Goal: Task Accomplishment & Management: Complete application form

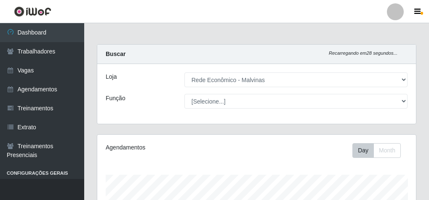
select select "194"
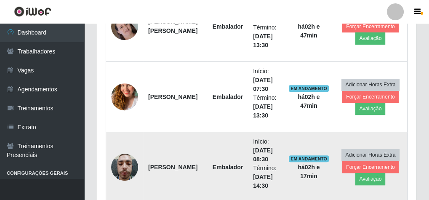
scroll to position [288, 0]
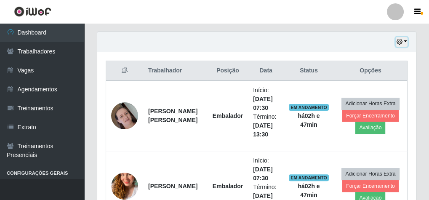
click at [404, 38] on button "button" at bounding box center [401, 42] width 12 height 10
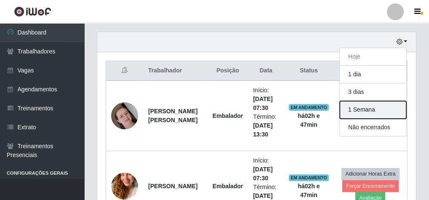
click at [363, 106] on button "1 Semana" at bounding box center [372, 110] width 66 height 18
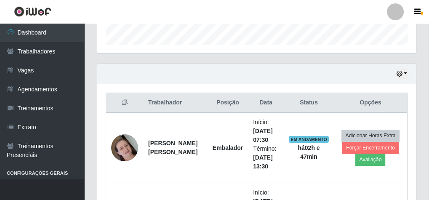
scroll to position [255, 0]
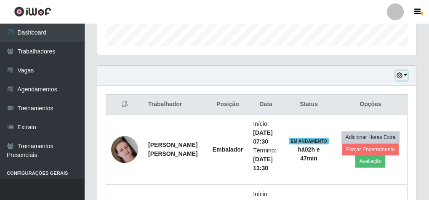
click at [404, 74] on button "button" at bounding box center [401, 76] width 12 height 10
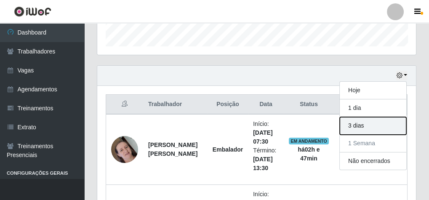
drag, startPoint x: 360, startPoint y: 118, endPoint x: 375, endPoint y: 106, distance: 19.5
click at [360, 118] on button "3 dias" at bounding box center [372, 126] width 66 height 18
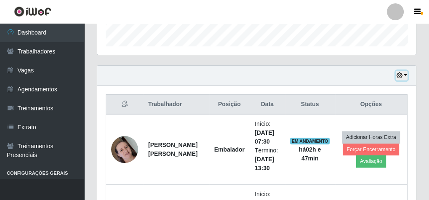
click at [406, 71] on button "button" at bounding box center [401, 76] width 12 height 10
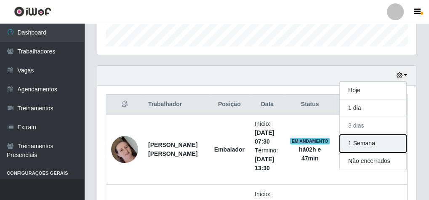
click at [370, 137] on button "1 Semana" at bounding box center [372, 144] width 66 height 18
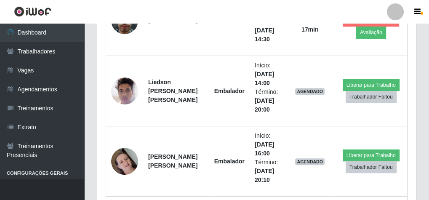
scroll to position [557, 0]
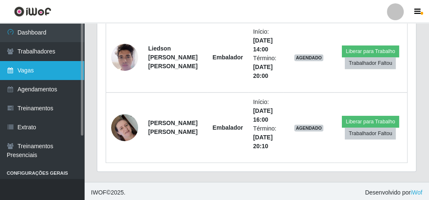
click at [46, 65] on link "Vagas" at bounding box center [42, 70] width 84 height 19
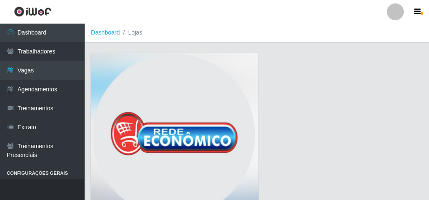
click at [137, 60] on img at bounding box center [174, 137] width 167 height 168
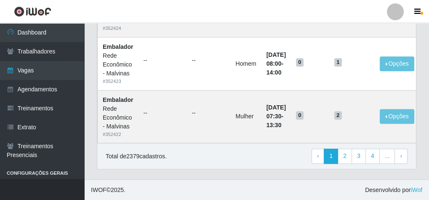
scroll to position [779, 0]
click at [348, 151] on link "2" at bounding box center [344, 155] width 14 height 15
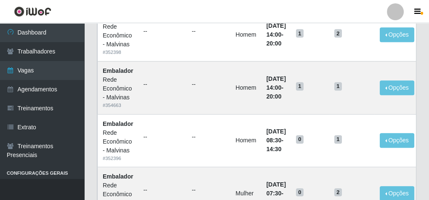
scroll to position [505, 0]
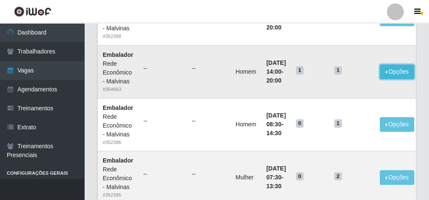
click at [395, 71] on button "Opções" at bounding box center [396, 71] width 34 height 15
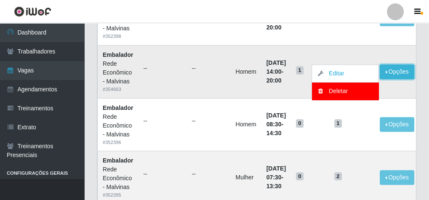
click at [395, 71] on button "Opções" at bounding box center [396, 71] width 34 height 15
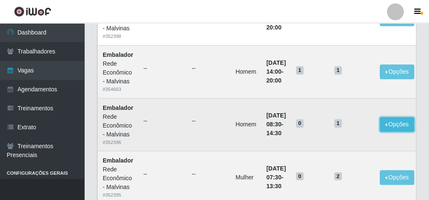
click at [403, 122] on button "Opções" at bounding box center [396, 124] width 34 height 15
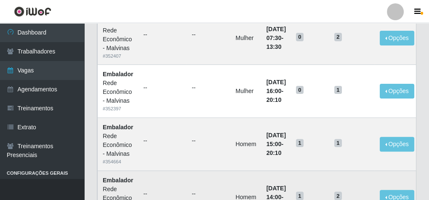
scroll to position [341, 0]
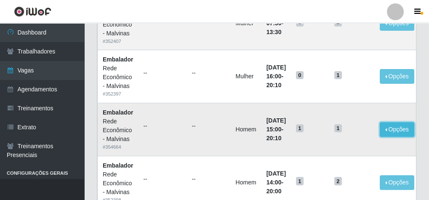
click at [399, 130] on button "Opções" at bounding box center [396, 129] width 34 height 15
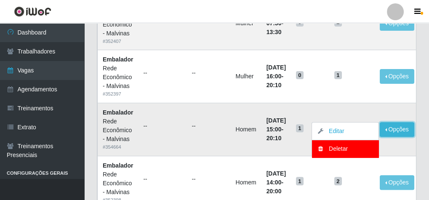
click at [399, 130] on button "Opções" at bounding box center [396, 129] width 34 height 15
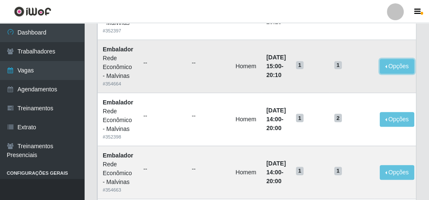
scroll to position [408, 0]
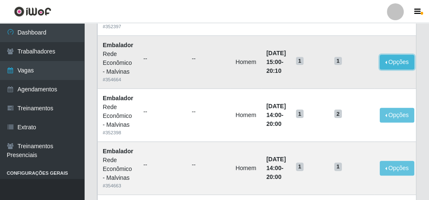
click at [405, 61] on button "Opções" at bounding box center [396, 62] width 34 height 15
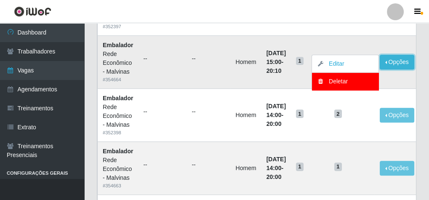
click at [390, 61] on button "Opções" at bounding box center [396, 62] width 34 height 15
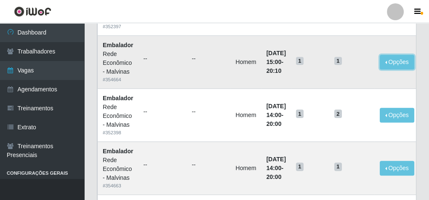
scroll to position [375, 0]
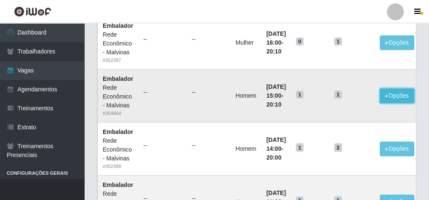
click at [388, 90] on button "Opções" at bounding box center [396, 95] width 34 height 15
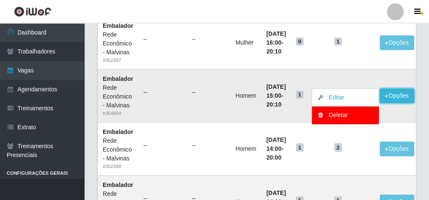
click at [396, 92] on button "Opções" at bounding box center [396, 95] width 34 height 15
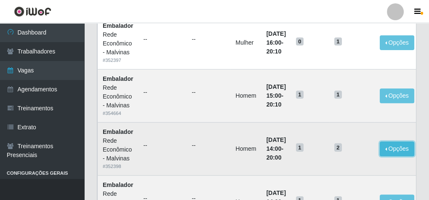
click at [403, 148] on button "Opções" at bounding box center [396, 148] width 34 height 15
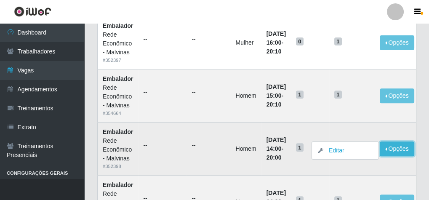
click at [403, 148] on button "Opções" at bounding box center [396, 148] width 34 height 15
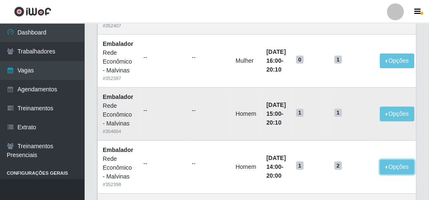
scroll to position [341, 0]
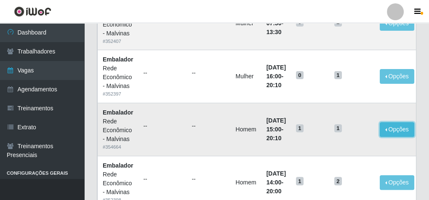
click at [395, 122] on button "Opções" at bounding box center [396, 129] width 34 height 15
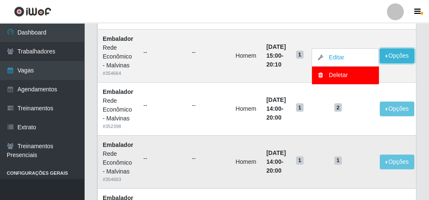
scroll to position [381, 0]
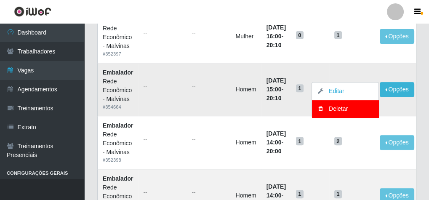
click at [362, 65] on td "1" at bounding box center [351, 89] width 45 height 53
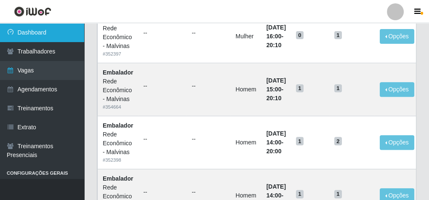
click at [51, 26] on link "Dashboard" at bounding box center [42, 32] width 84 height 19
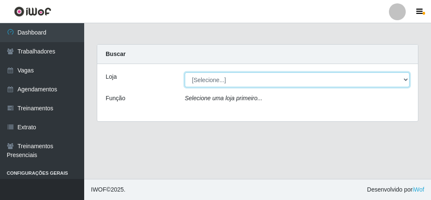
click at [233, 79] on select "[Selecione...] Rede Econômico - Malvinas Rede Econômico - Prata" at bounding box center [297, 79] width 225 height 15
select select "194"
click at [185, 72] on select "[Selecione...] Rede Econômico - Malvinas Rede Econômico - Prata" at bounding box center [297, 79] width 225 height 15
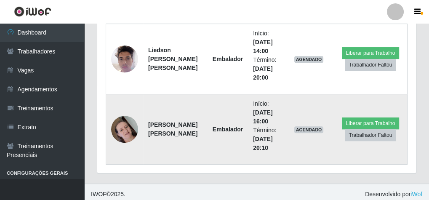
scroll to position [557, 0]
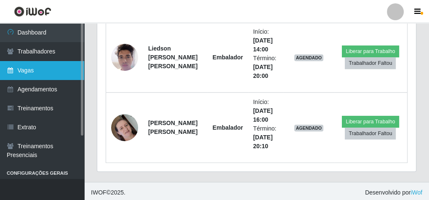
click at [50, 69] on link "Vagas" at bounding box center [42, 70] width 84 height 19
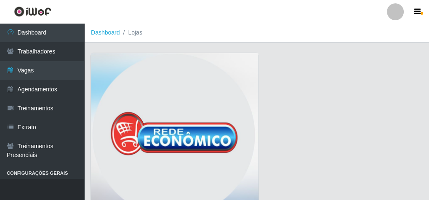
click at [170, 80] on img at bounding box center [174, 137] width 167 height 168
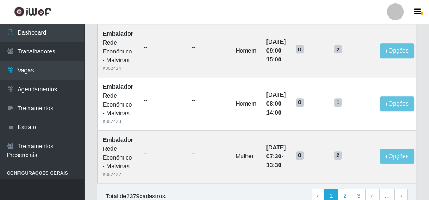
scroll to position [774, 0]
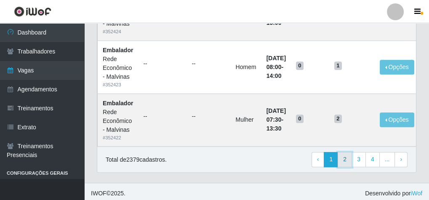
click at [348, 159] on link "2" at bounding box center [344, 159] width 14 height 15
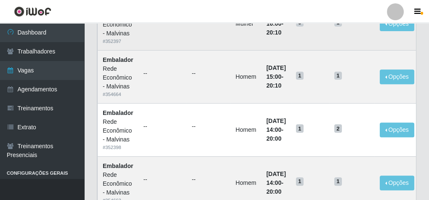
scroll to position [404, 0]
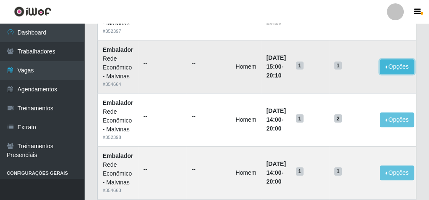
click at [400, 64] on button "Opções" at bounding box center [396, 66] width 34 height 15
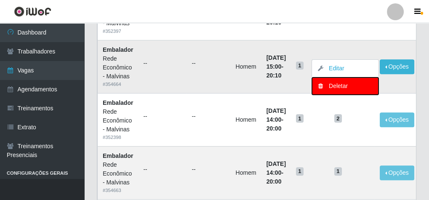
click at [350, 84] on div "Deletar" at bounding box center [345, 86] width 50 height 9
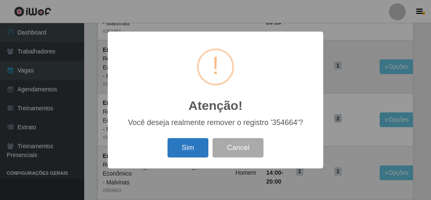
click at [191, 154] on button "Sim" at bounding box center [187, 148] width 41 height 20
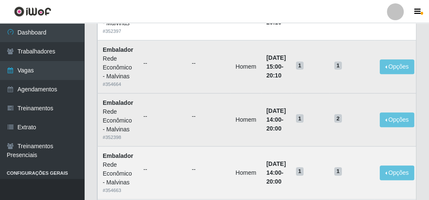
scroll to position [0, 0]
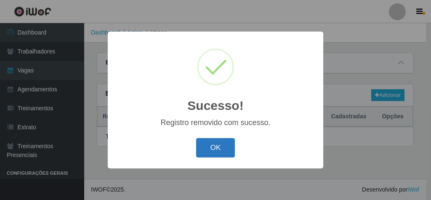
drag, startPoint x: 202, startPoint y: 146, endPoint x: 211, endPoint y: 143, distance: 10.0
click at [203, 146] on button "OK" at bounding box center [215, 148] width 39 height 20
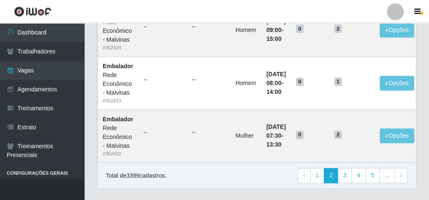
scroll to position [779, 0]
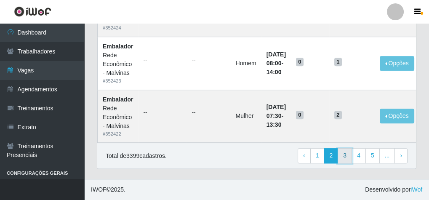
click at [350, 157] on link "3" at bounding box center [344, 155] width 14 height 15
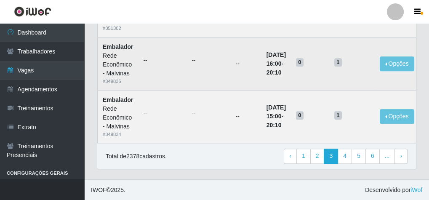
scroll to position [779, 0]
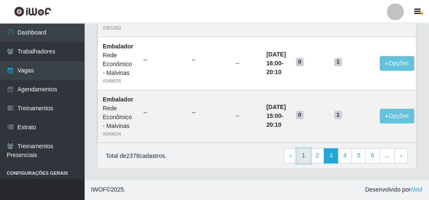
click at [310, 157] on link "1" at bounding box center [303, 155] width 14 height 15
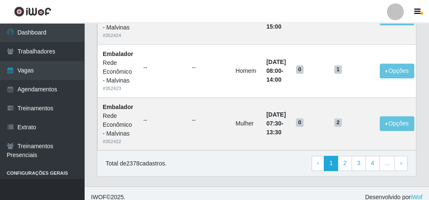
scroll to position [779, 0]
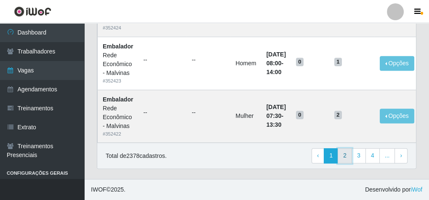
click at [344, 156] on link "2" at bounding box center [344, 155] width 14 height 15
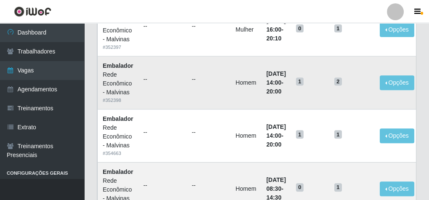
scroll to position [404, 0]
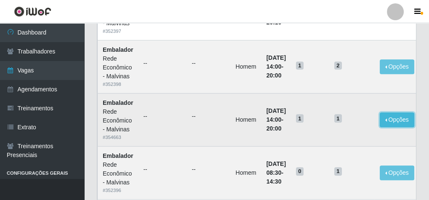
click at [403, 119] on button "Opções" at bounding box center [396, 119] width 34 height 15
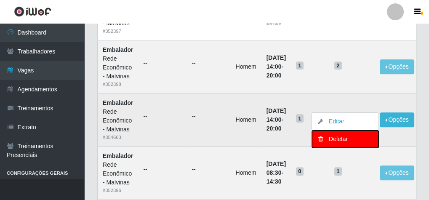
click at [350, 138] on div "Deletar" at bounding box center [345, 139] width 50 height 9
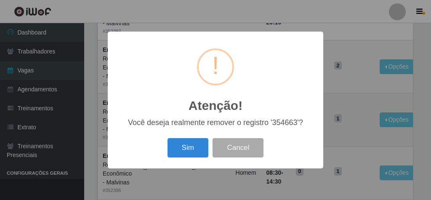
click at [193, 148] on button "Sim" at bounding box center [187, 148] width 41 height 20
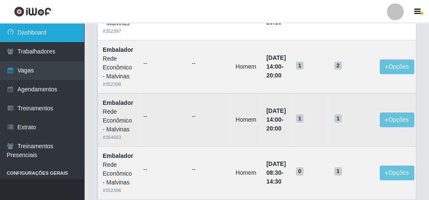
scroll to position [0, 0]
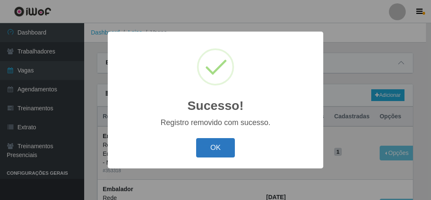
click at [225, 146] on button "OK" at bounding box center [215, 148] width 39 height 20
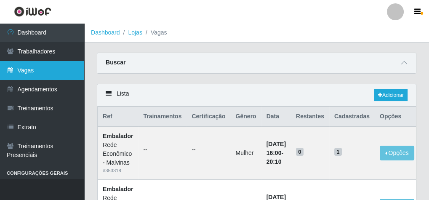
click at [44, 71] on link "Vagas" at bounding box center [42, 70] width 84 height 19
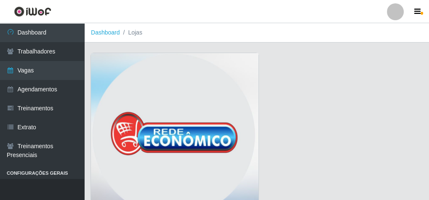
click at [196, 87] on img at bounding box center [174, 137] width 167 height 168
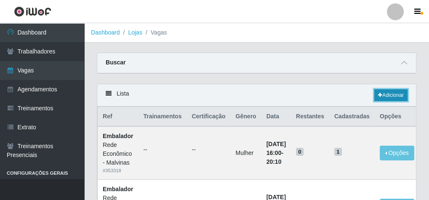
click at [392, 93] on link "Adicionar" at bounding box center [390, 95] width 33 height 12
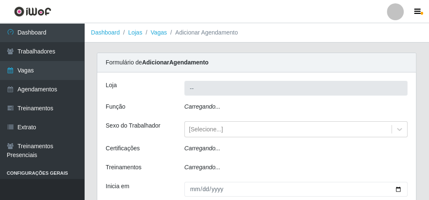
type input "Rede Econômico - Malvinas"
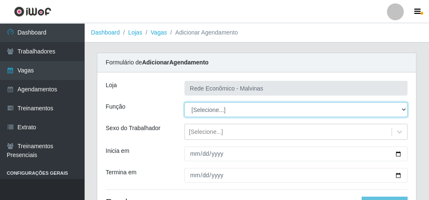
click at [221, 104] on select "[Selecione...] Embalador Embalador + Embalador ++ Operador de Caixa Operador de…" at bounding box center [295, 109] width 223 height 15
select select "1"
click at [184, 102] on select "[Selecione...] Embalador Embalador + Embalador ++ Operador de Caixa Operador de…" at bounding box center [295, 109] width 223 height 15
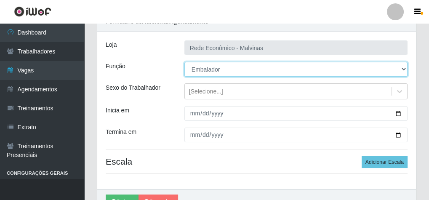
scroll to position [85, 0]
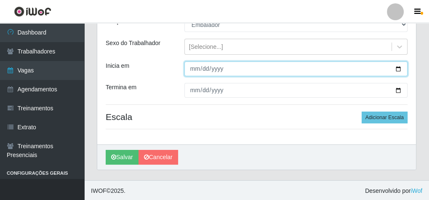
click at [196, 67] on input "Inicia em" at bounding box center [295, 68] width 223 height 15
type input "[DATE]"
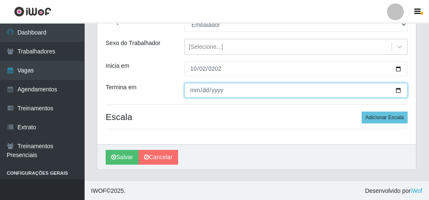
click at [192, 93] on input "Termina em" at bounding box center [295, 90] width 223 height 15
type input "[DATE]"
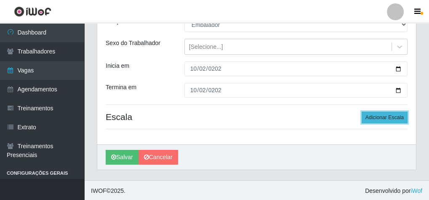
click at [398, 121] on button "Adicionar Escala" at bounding box center [384, 117] width 46 height 12
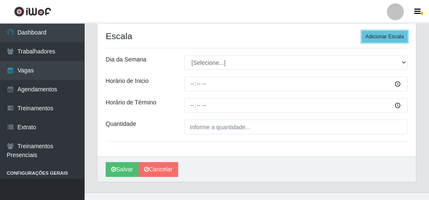
scroll to position [178, 0]
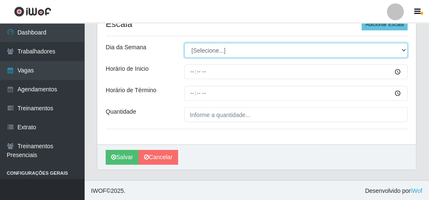
click at [217, 48] on select "[Selecione...] Segunda Terça Quarta Quinta Sexta Sábado Domingo" at bounding box center [295, 50] width 223 height 15
select select "4"
click at [184, 43] on select "[Selecione...] Segunda Terça Quarta Quinta Sexta Sábado Domingo" at bounding box center [295, 50] width 223 height 15
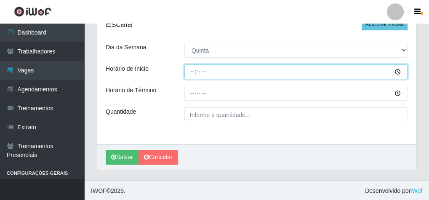
click at [192, 70] on input "Horário de Inicio" at bounding box center [295, 71] width 223 height 15
type input "15:00"
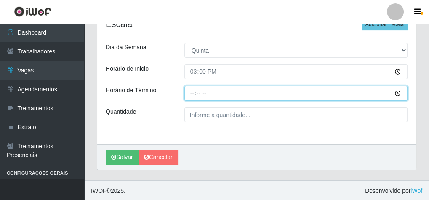
click at [190, 89] on input "Horário de Término" at bounding box center [295, 93] width 223 height 15
type input "20:10"
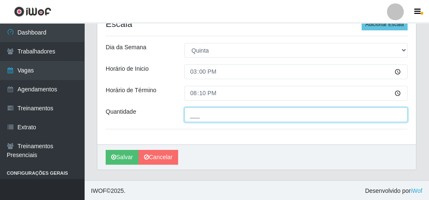
click at [214, 115] on input "___" at bounding box center [295, 114] width 223 height 15
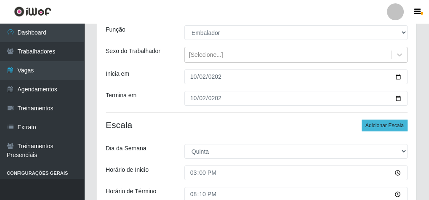
type input "1__"
click at [395, 127] on button "Adicionar Escala" at bounding box center [384, 125] width 46 height 12
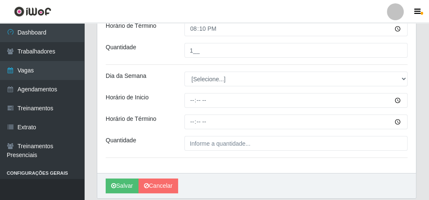
scroll to position [245, 0]
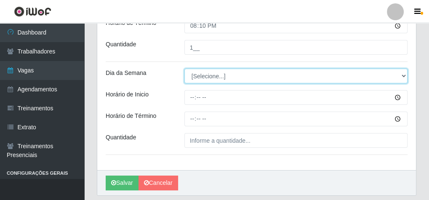
click at [200, 74] on select "[Selecione...] Segunda Terça Quarta Quinta Sexta Sábado Domingo" at bounding box center [295, 76] width 223 height 15
select select "4"
click at [184, 69] on select "[Selecione...] Segunda Terça Quarta Quinta Sexta Sábado Domingo" at bounding box center [295, 76] width 223 height 15
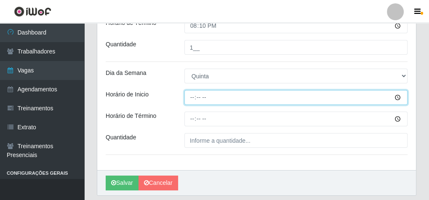
click at [194, 97] on input "Horário de Inicio" at bounding box center [295, 97] width 223 height 15
type input "16:00"
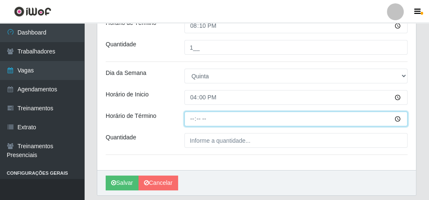
click at [192, 115] on input "Horário de Término" at bounding box center [295, 118] width 223 height 15
type input "20:10"
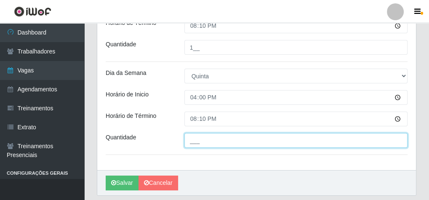
click at [206, 136] on input "___" at bounding box center [295, 140] width 223 height 15
type input "1__"
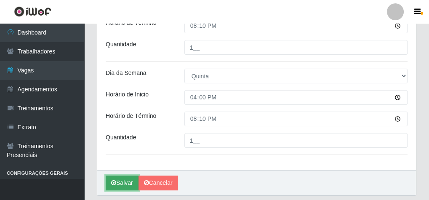
click at [127, 180] on button "Salvar" at bounding box center [122, 182] width 33 height 15
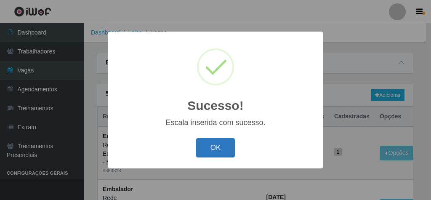
click at [222, 153] on button "OK" at bounding box center [215, 148] width 39 height 20
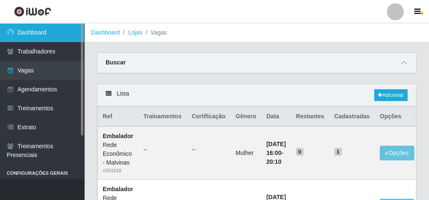
drag, startPoint x: 57, startPoint y: 29, endPoint x: 190, endPoint y: 43, distance: 133.2
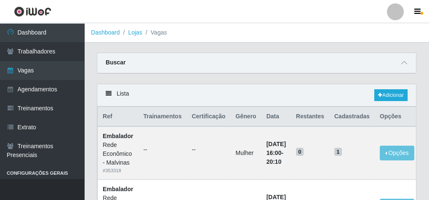
click at [58, 29] on link "Dashboard" at bounding box center [42, 32] width 84 height 19
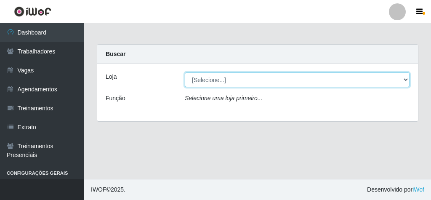
click at [215, 82] on select "[Selecione...] Rede Econômico - Malvinas Rede Econômico - Prata" at bounding box center [297, 79] width 225 height 15
select select "194"
click at [185, 72] on select "[Selecione...] Rede Econômico - Malvinas Rede Econômico - Prata" at bounding box center [297, 79] width 225 height 15
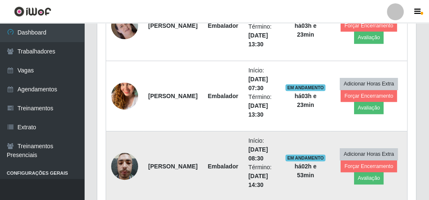
scroll to position [257, 0]
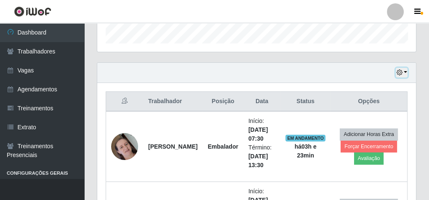
click at [406, 71] on button "button" at bounding box center [401, 73] width 12 height 10
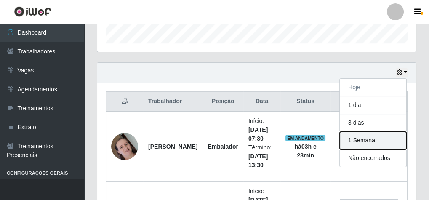
click at [363, 136] on button "1 Semana" at bounding box center [372, 141] width 66 height 18
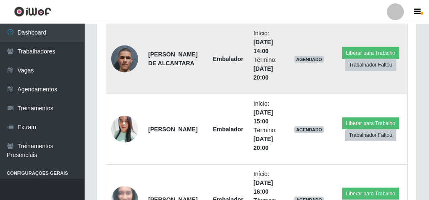
scroll to position [2731, 0]
